Goal: Information Seeking & Learning: Learn about a topic

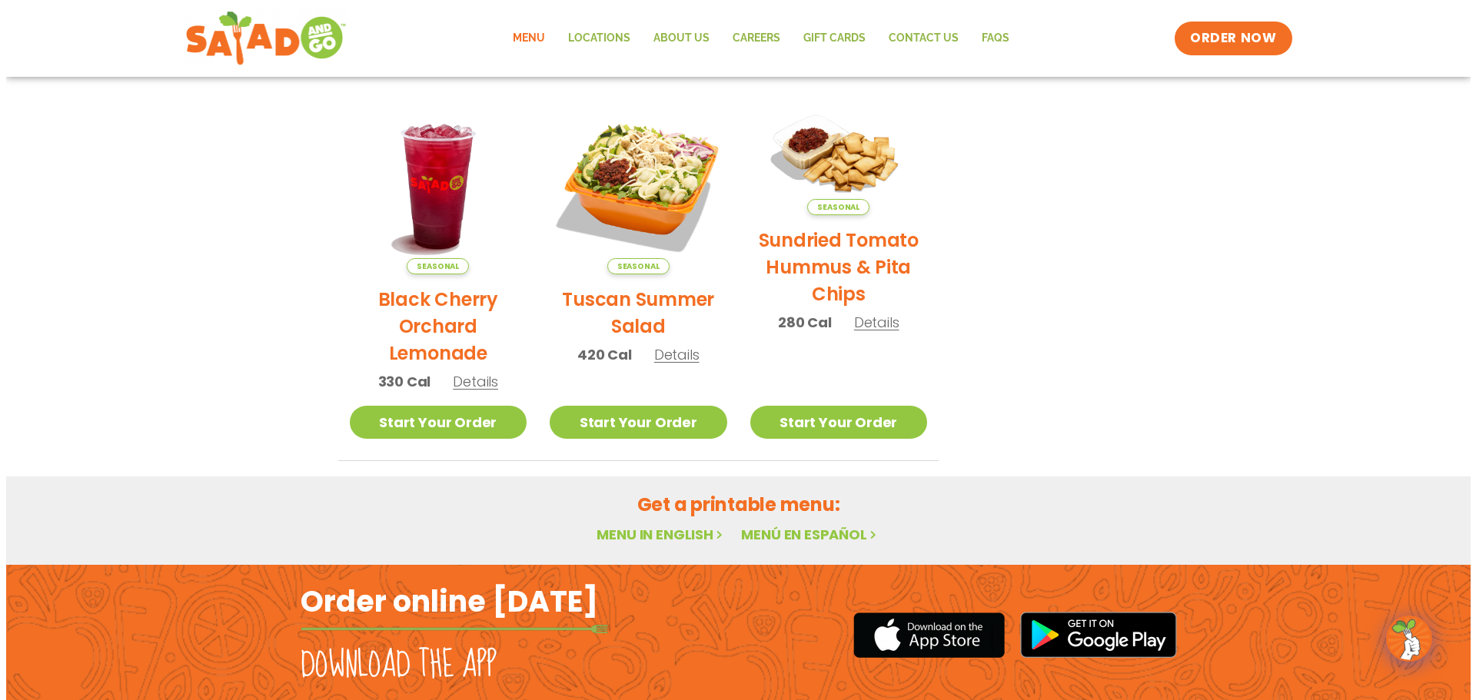
scroll to position [594, 0]
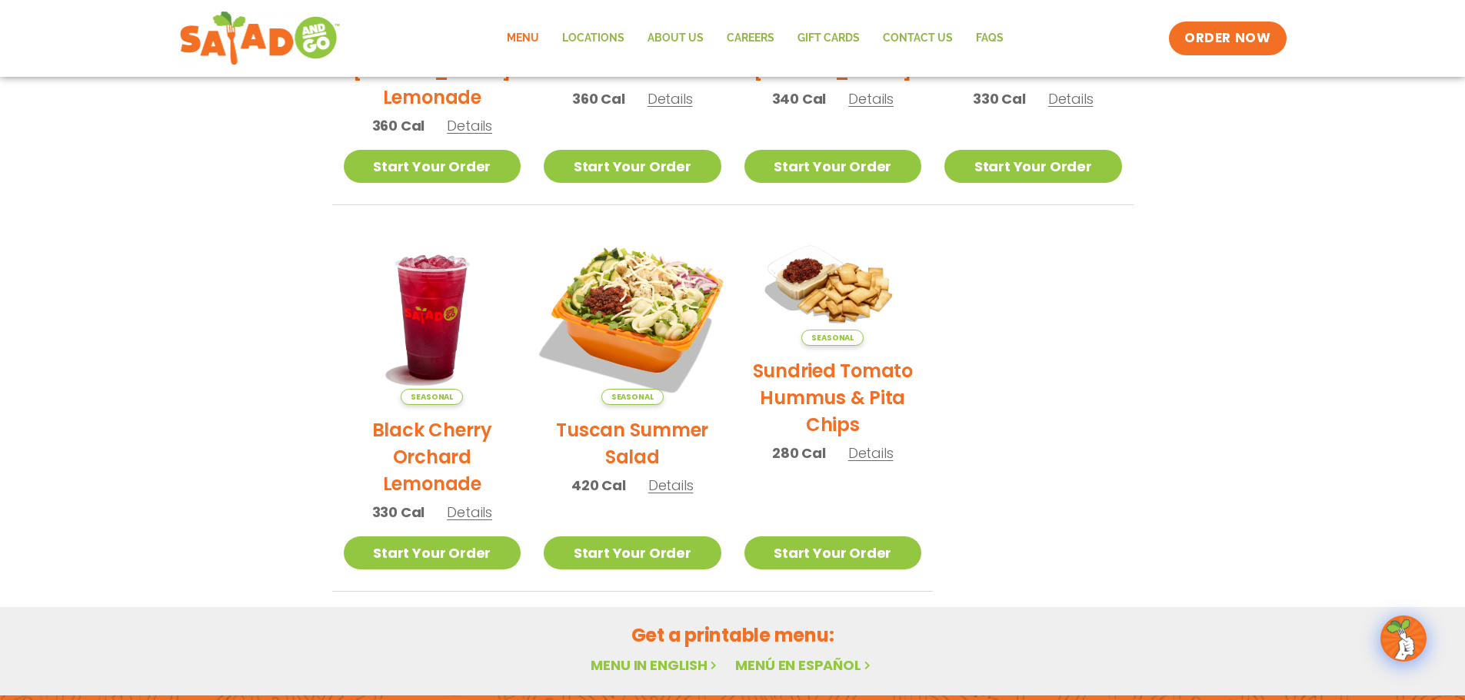
click at [657, 286] on img at bounding box center [632, 316] width 208 height 208
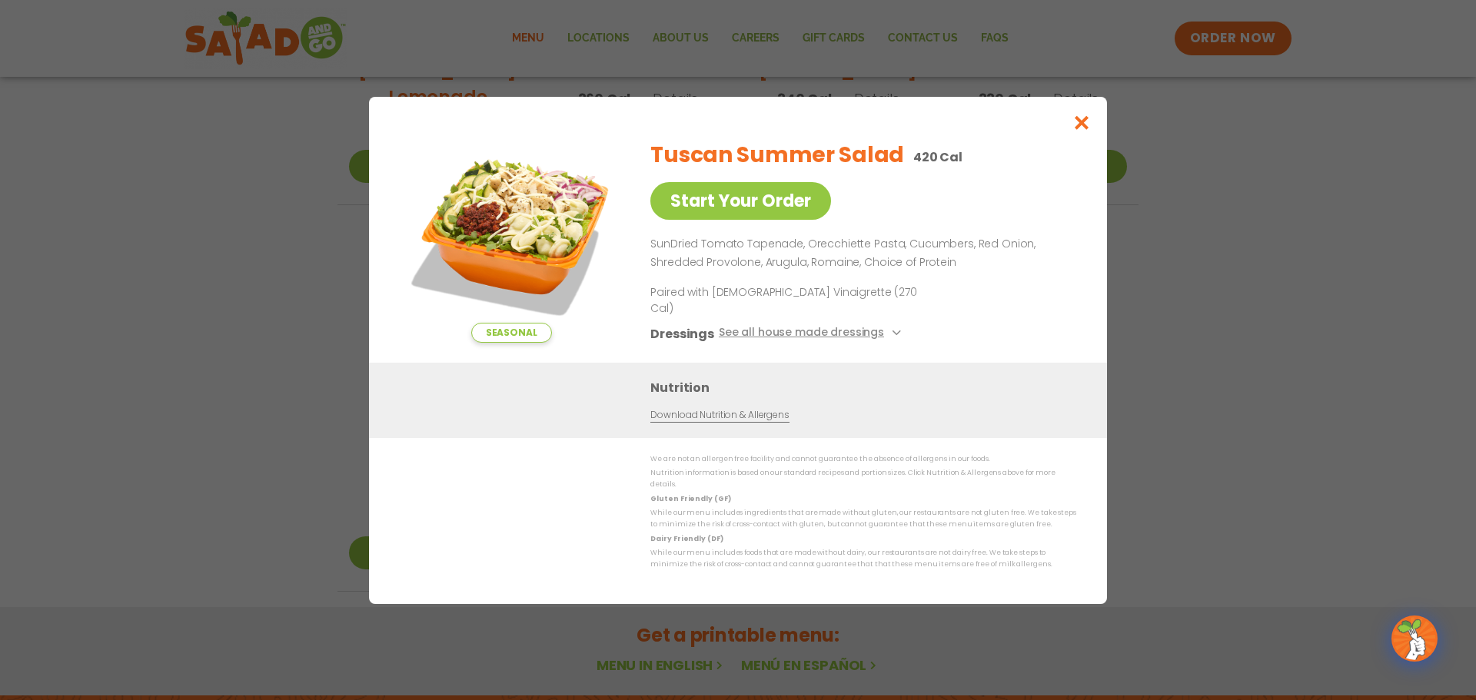
click at [950, 302] on div "Tuscan Summer Salad 420 Cal Start Your Order SunDried Tomato Tapenade, Orecchie…" at bounding box center [860, 245] width 420 height 235
click at [954, 298] on div "Tuscan Summer Salad 420 Cal Start Your Order SunDried Tomato Tapenade, Orecchie…" at bounding box center [860, 245] width 420 height 235
click at [976, 272] on p "SunDried Tomato Tapenade, Orecchiette Pasta, Cucumbers, Red Onion, Shredded Pro…" at bounding box center [860, 253] width 420 height 37
click at [920, 292] on div "Tuscan Summer Salad 420 Cal Start Your Order SunDried Tomato Tapenade, Orecchie…" at bounding box center [860, 245] width 420 height 235
click at [514, 229] on img at bounding box center [511, 235] width 215 height 215
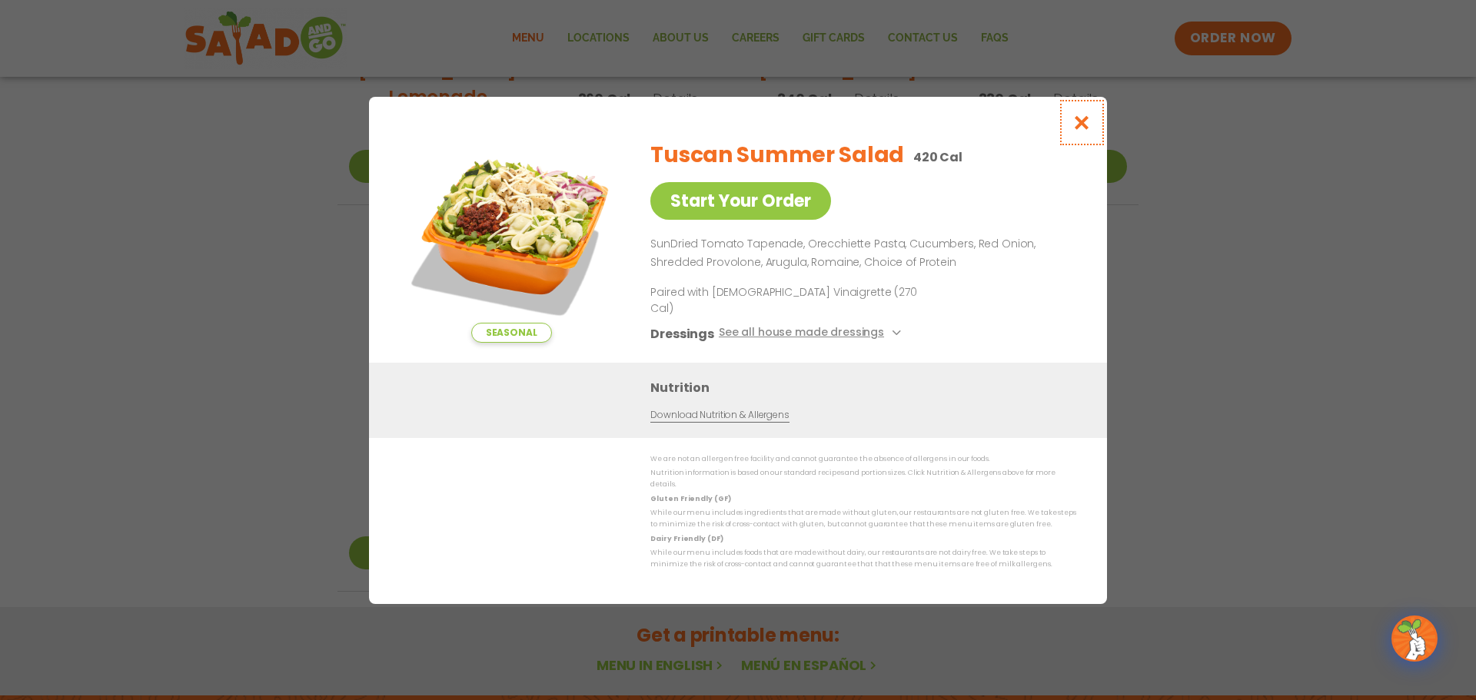
click at [1063, 131] on button "Close modal" at bounding box center [1082, 123] width 50 height 52
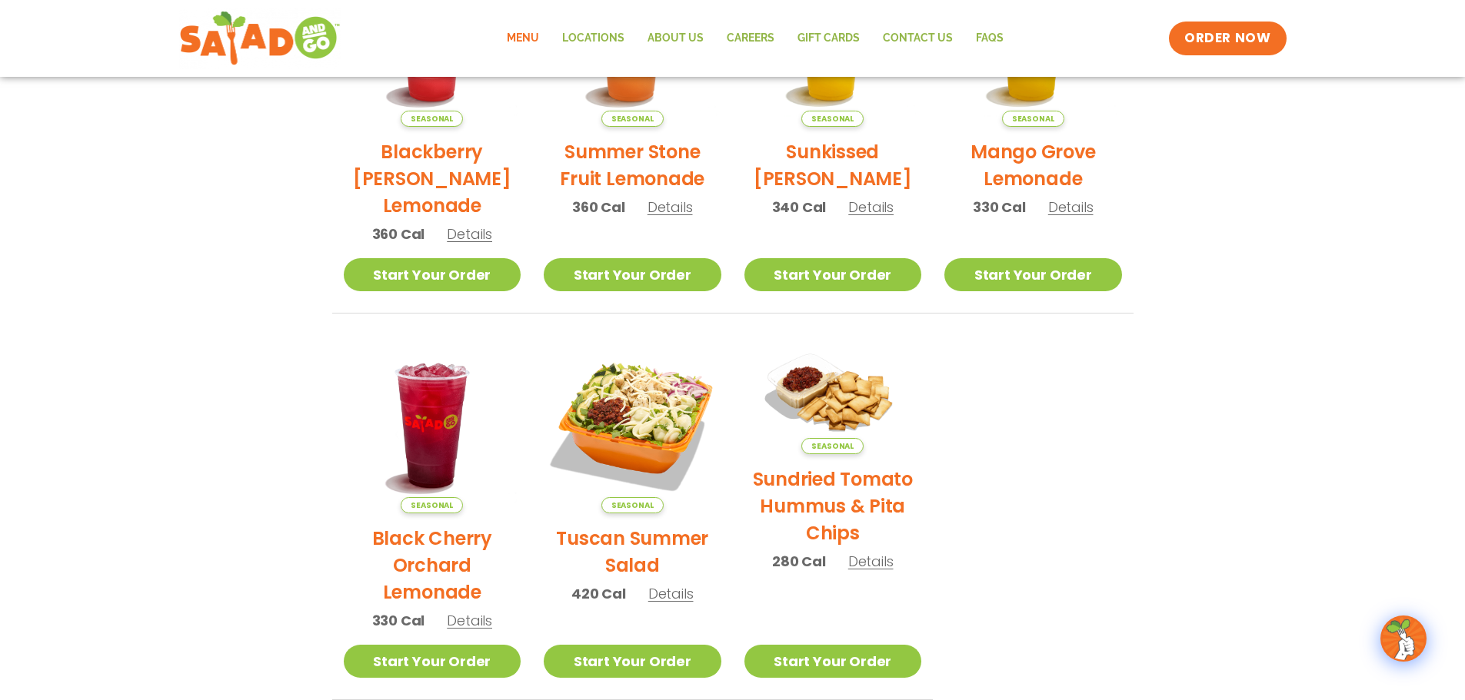
scroll to position [101, 0]
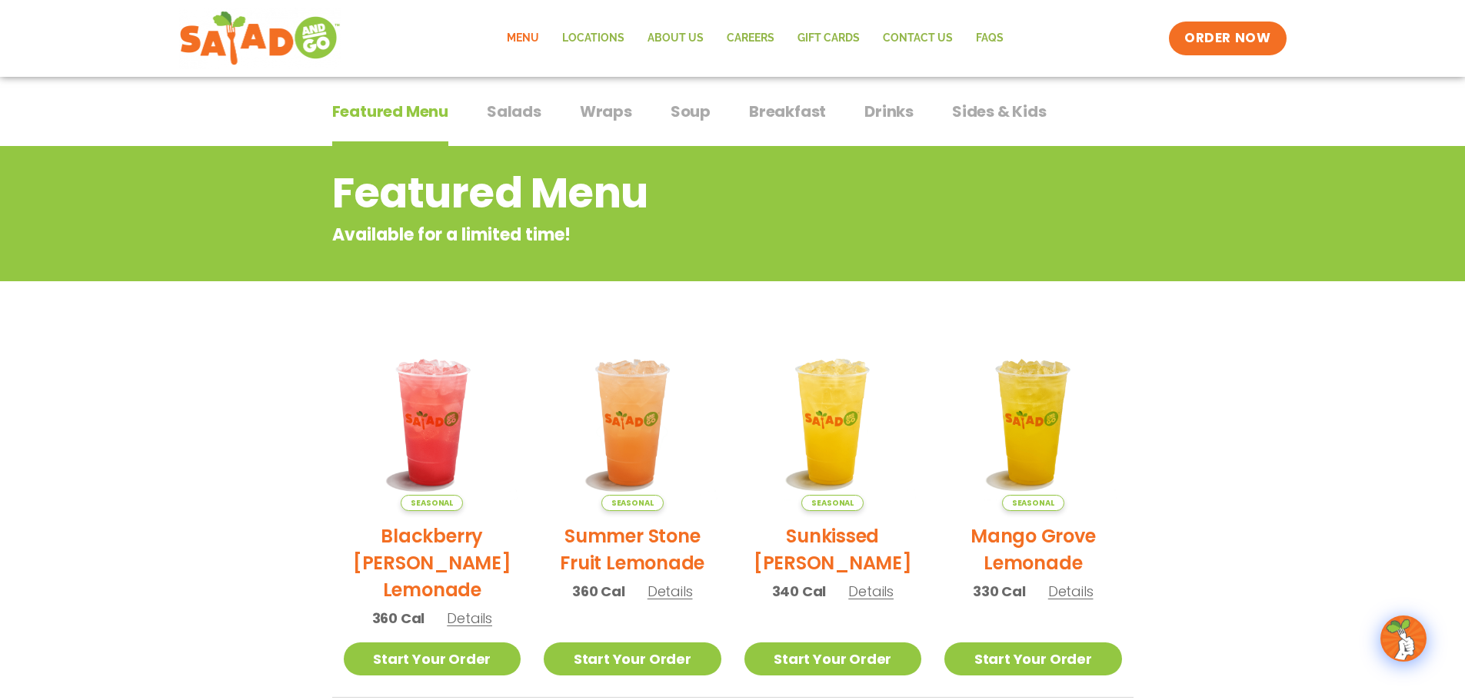
click at [493, 110] on span "Salads" at bounding box center [514, 111] width 55 height 23
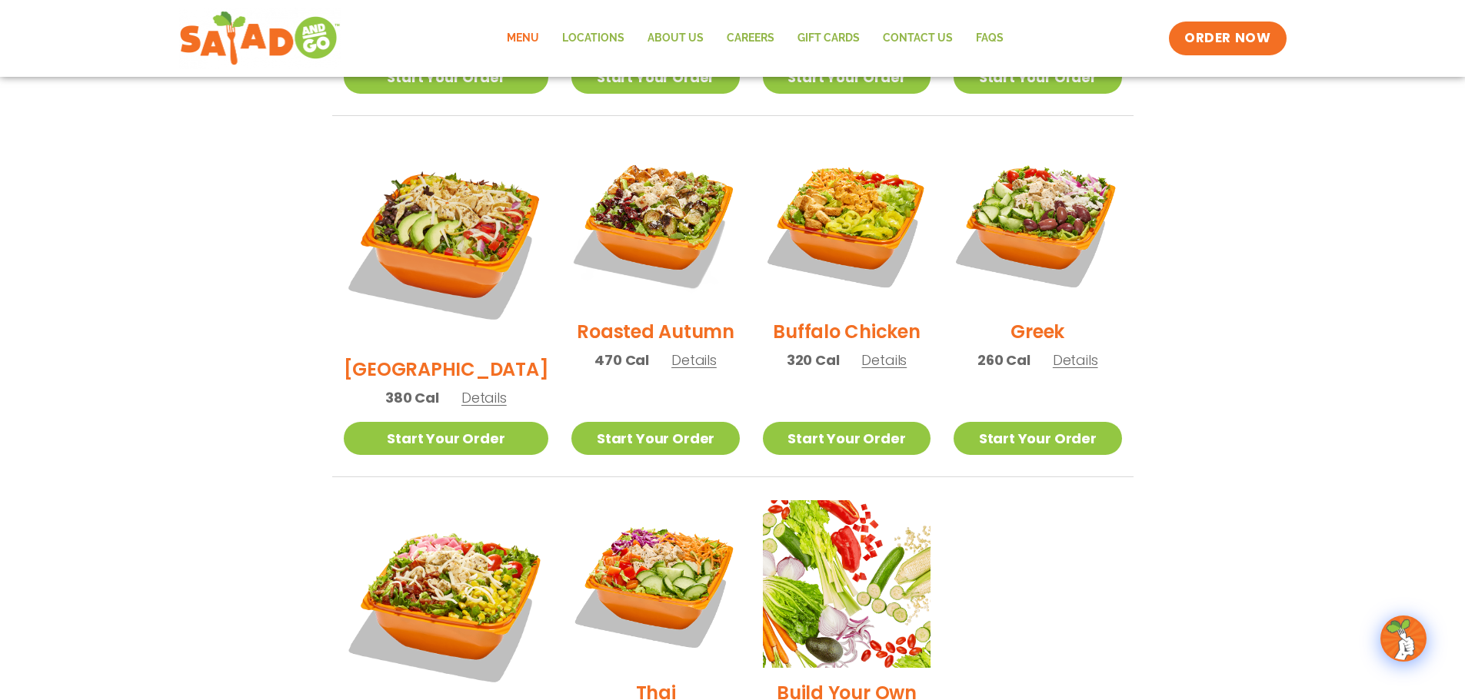
scroll to position [716, 0]
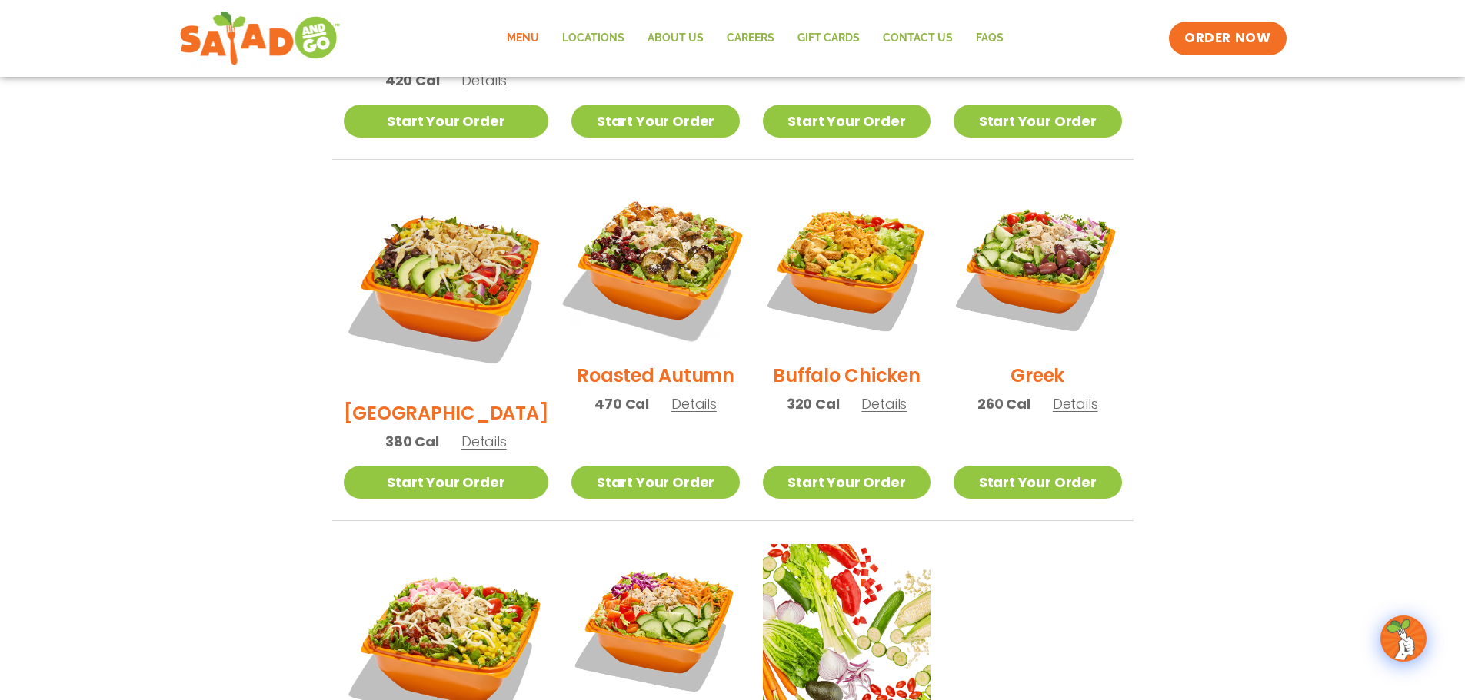
click at [631, 264] on img at bounding box center [655, 266] width 197 height 197
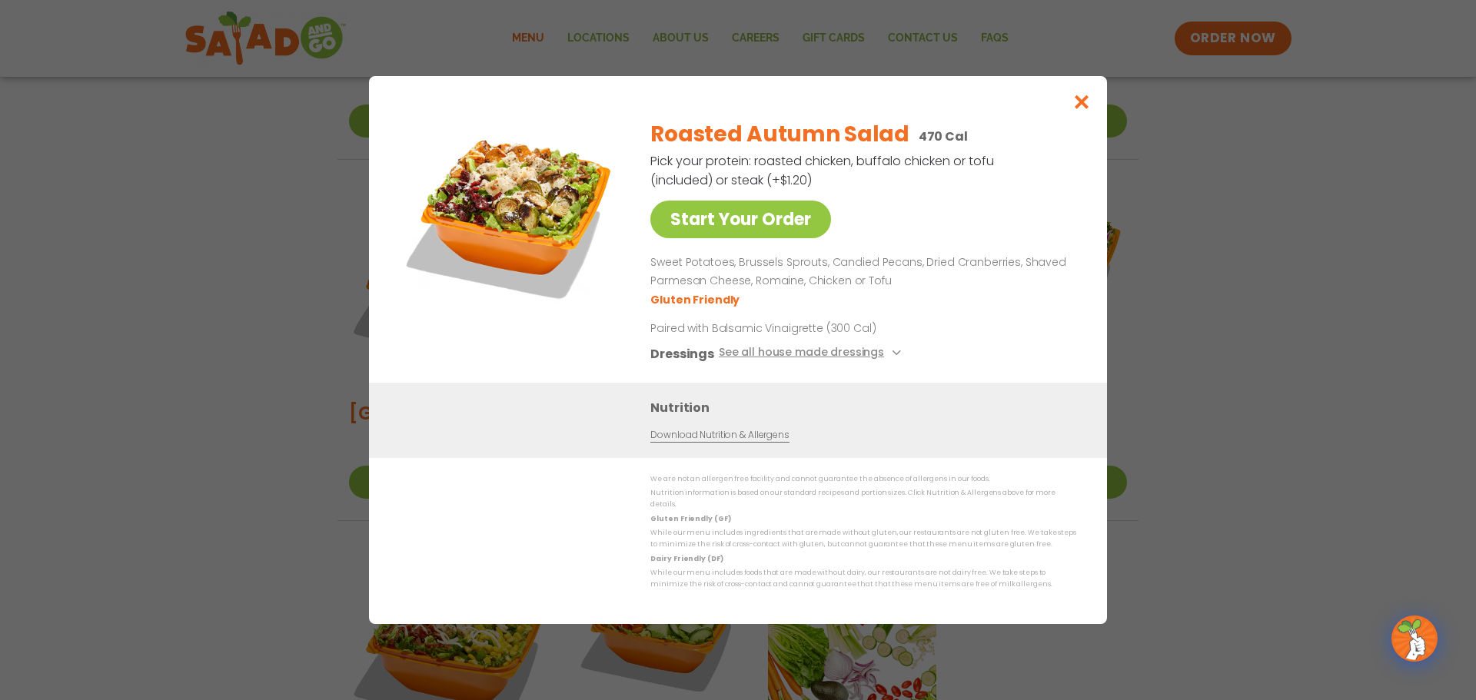
click at [803, 274] on p "Sweet Potatoes, Brussels Sprouts, Candied Pecans, Dried Cranberries, Shaved Par…" at bounding box center [860, 272] width 420 height 37
click at [870, 283] on p "Sweet Potatoes, Brussels Sprouts, Candied Pecans, Dried Cranberries, Shaved Par…" at bounding box center [860, 272] width 420 height 37
click at [1082, 106] on icon "Close modal" at bounding box center [1082, 102] width 19 height 16
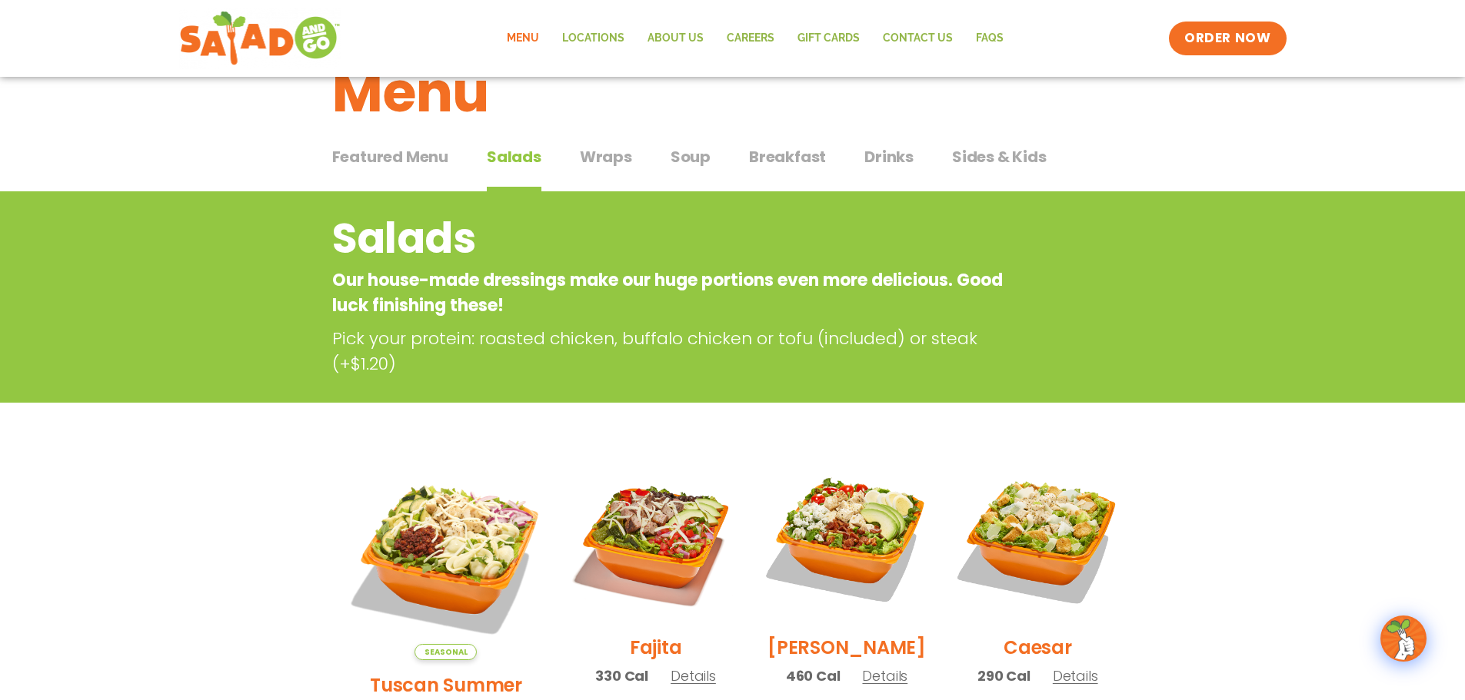
scroll to position [0, 0]
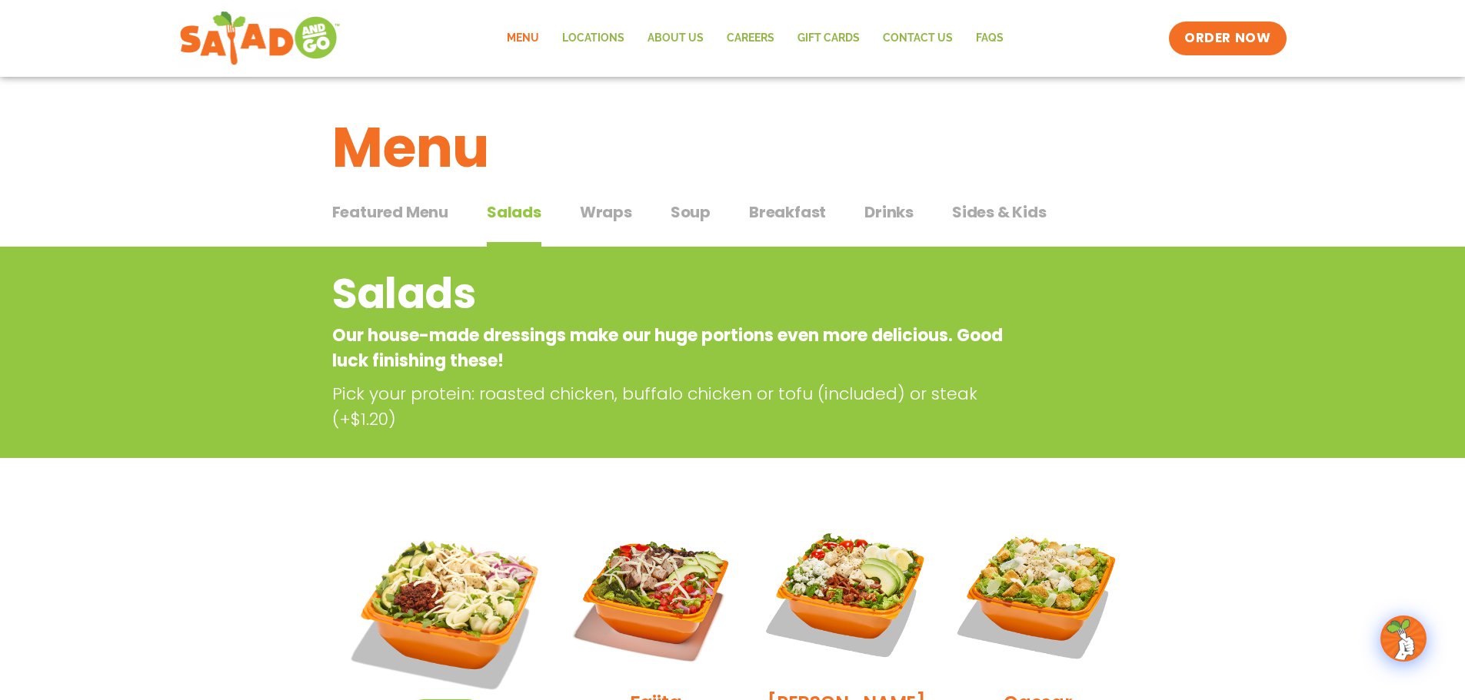
click at [610, 221] on span "Wraps" at bounding box center [606, 212] width 52 height 23
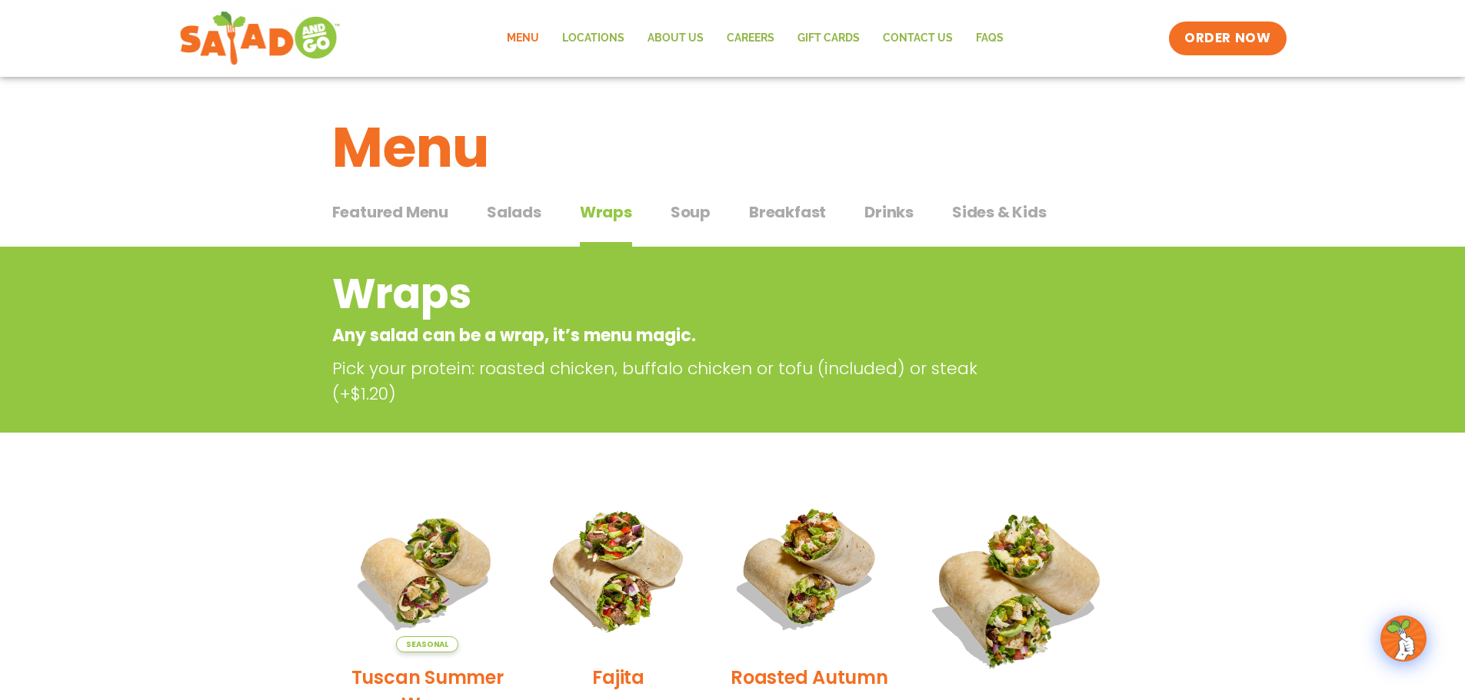
click at [686, 221] on span "Soup" at bounding box center [690, 212] width 40 height 23
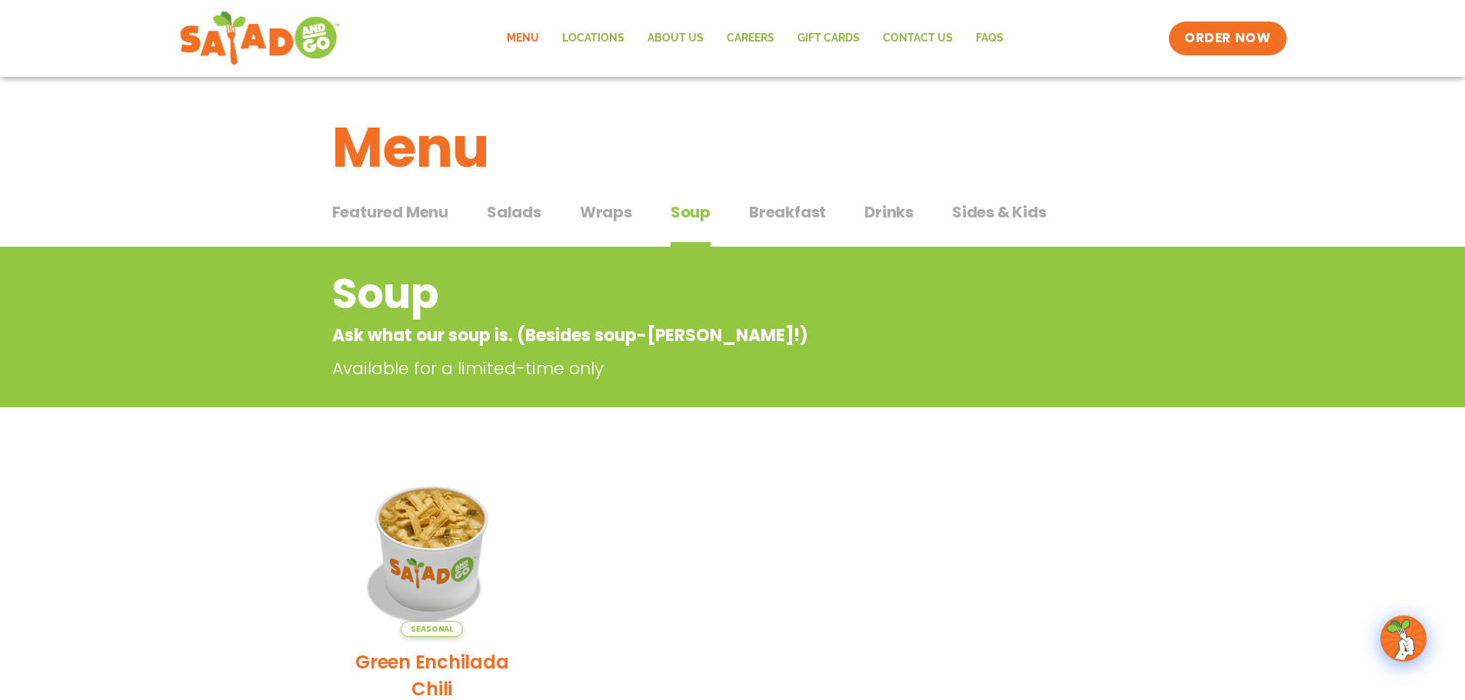
click at [807, 218] on span "Breakfast" at bounding box center [787, 212] width 77 height 23
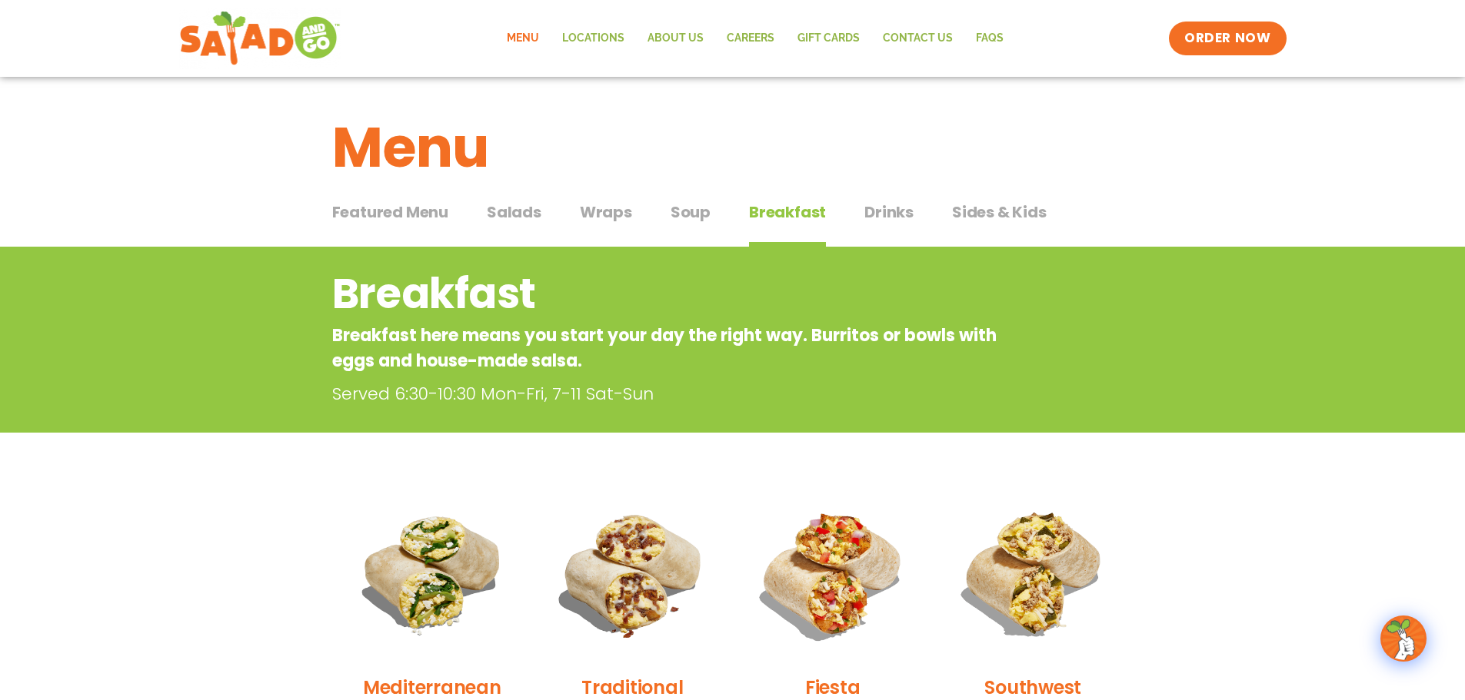
click at [873, 201] on span "Drinks" at bounding box center [888, 212] width 49 height 23
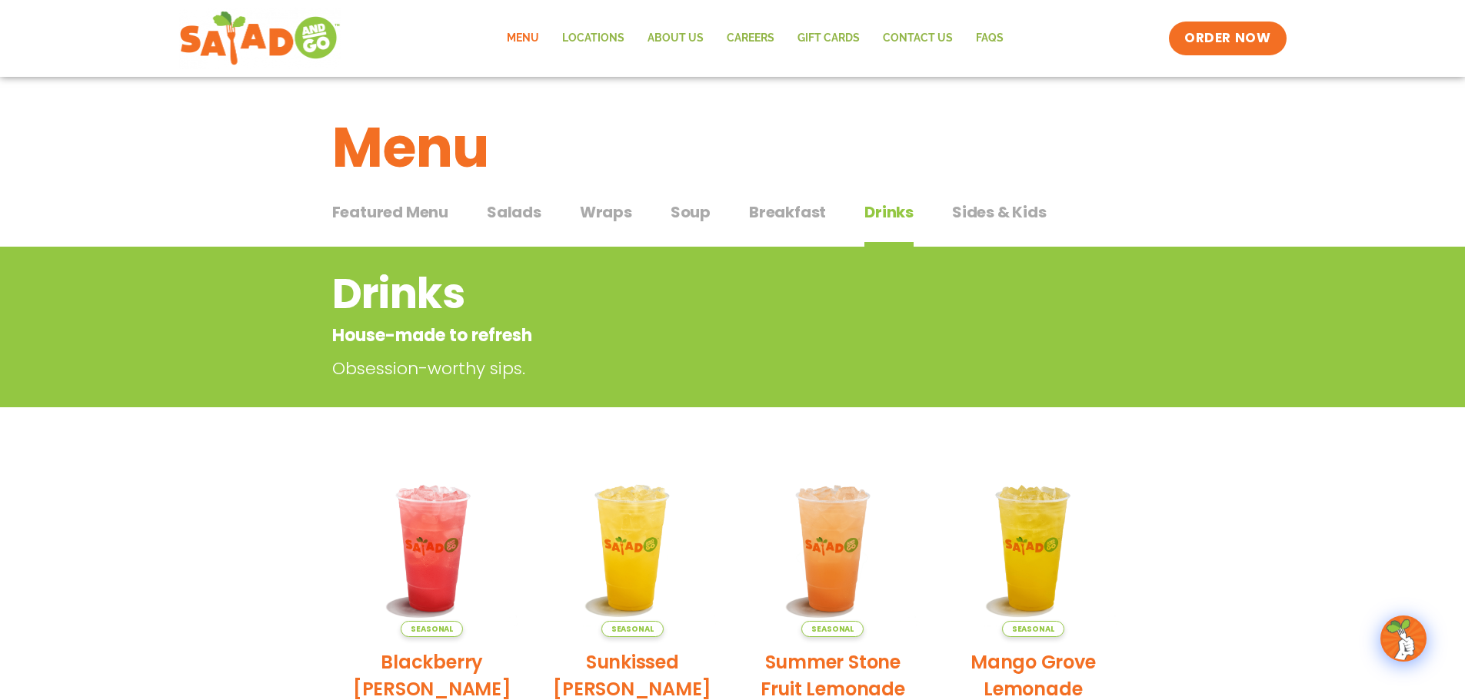
click at [977, 216] on span "Sides & Kids" at bounding box center [999, 212] width 95 height 23
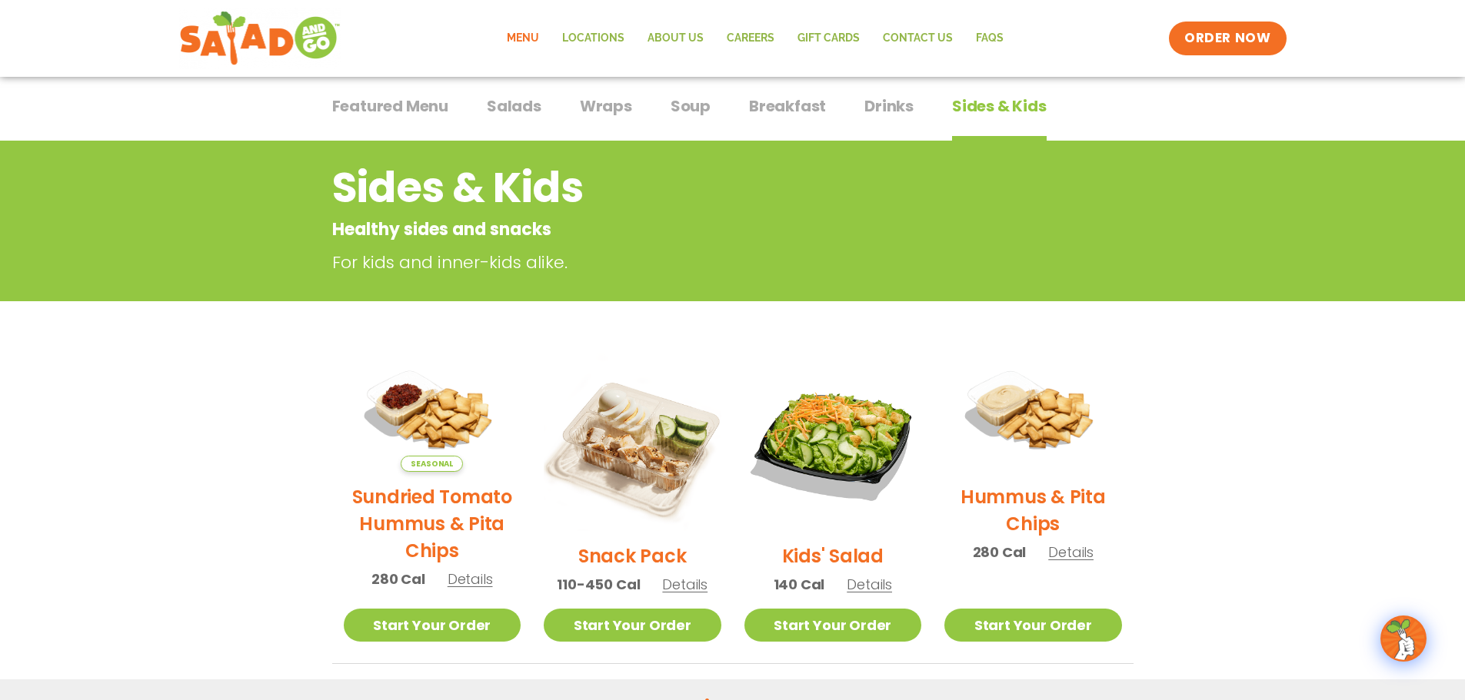
scroll to position [384, 0]
